Goal: Navigation & Orientation: Find specific page/section

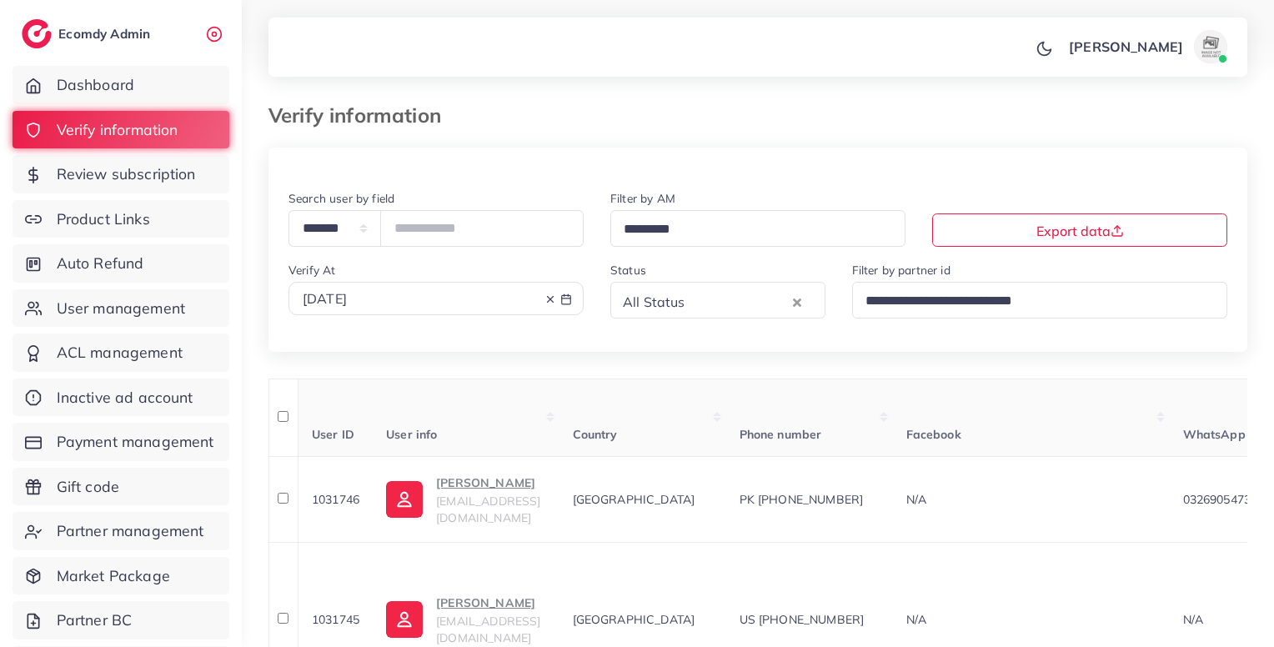
click at [135, 322] on link "User management" at bounding box center [121, 308] width 217 height 38
